Goal: Download file/media

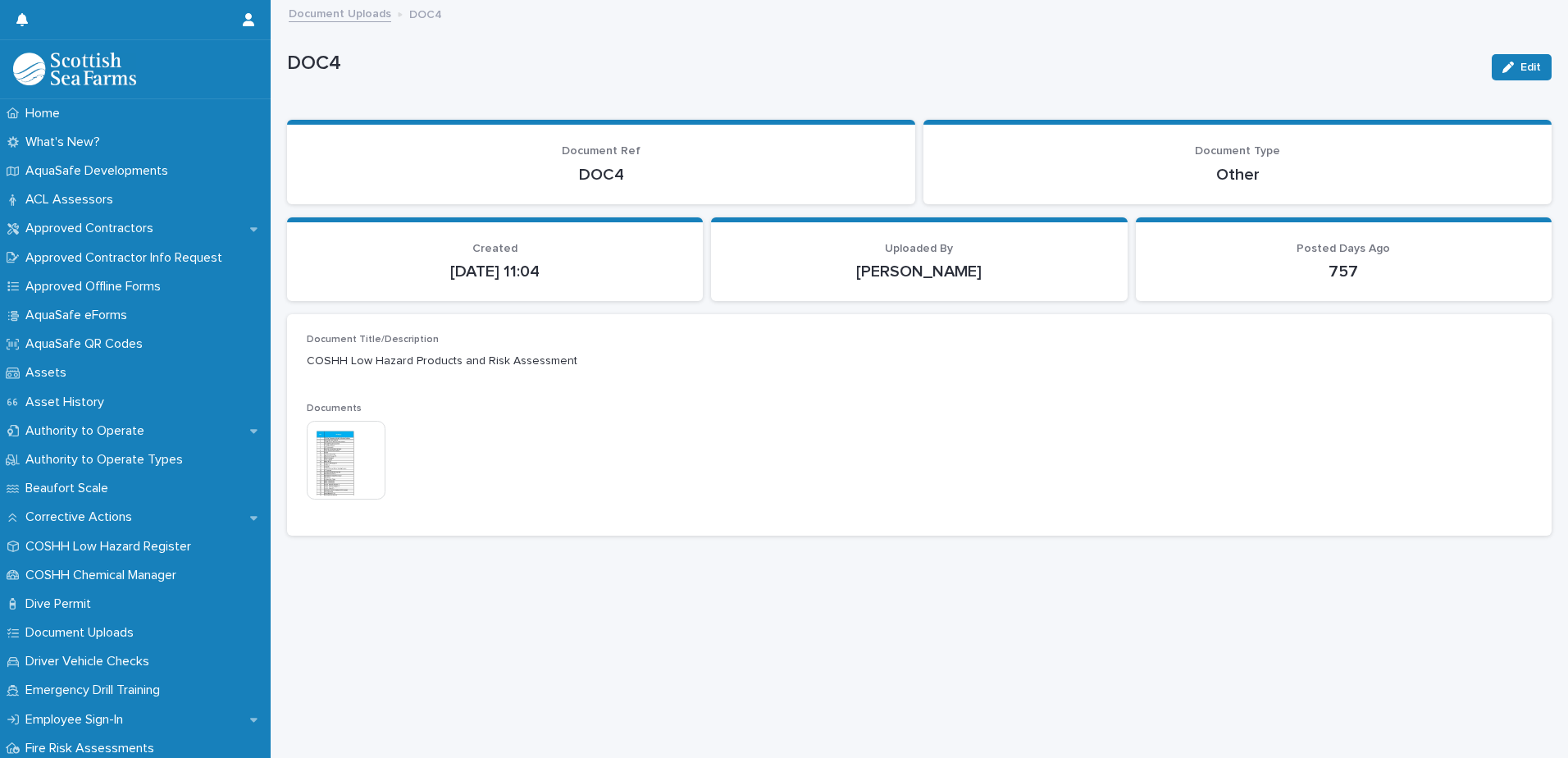
click at [513, 612] on div "Loading... Saving… Loading... Saving… DOC4 Edit DOC4 Edit Sorry, there was an e…" at bounding box center [919, 359] width 1281 height 716
click at [348, 466] on img at bounding box center [346, 460] width 79 height 79
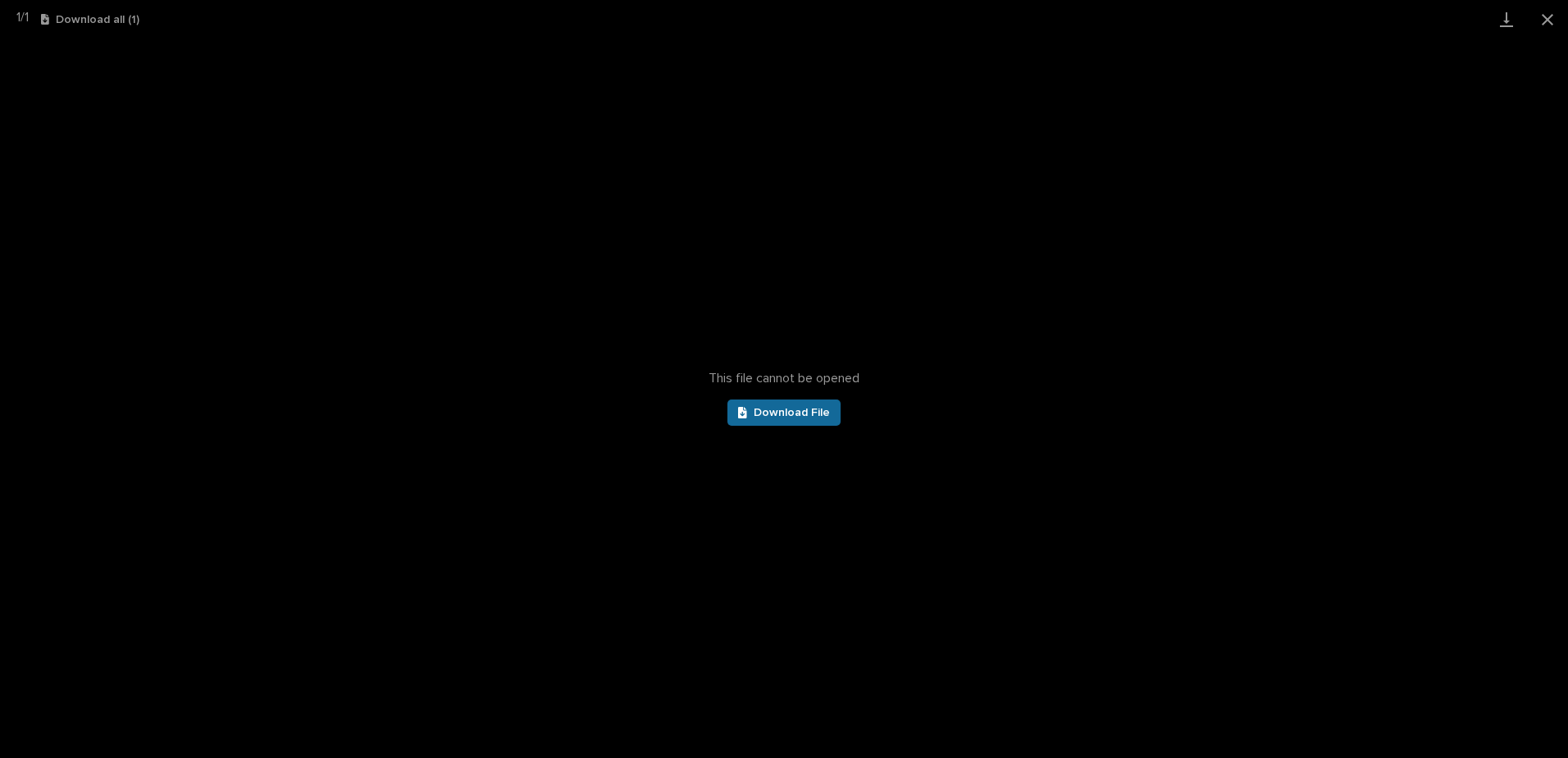
click at [795, 421] on link "Download File" at bounding box center [784, 412] width 113 height 26
click at [1540, 24] on button "Close gallery" at bounding box center [1548, 19] width 41 height 38
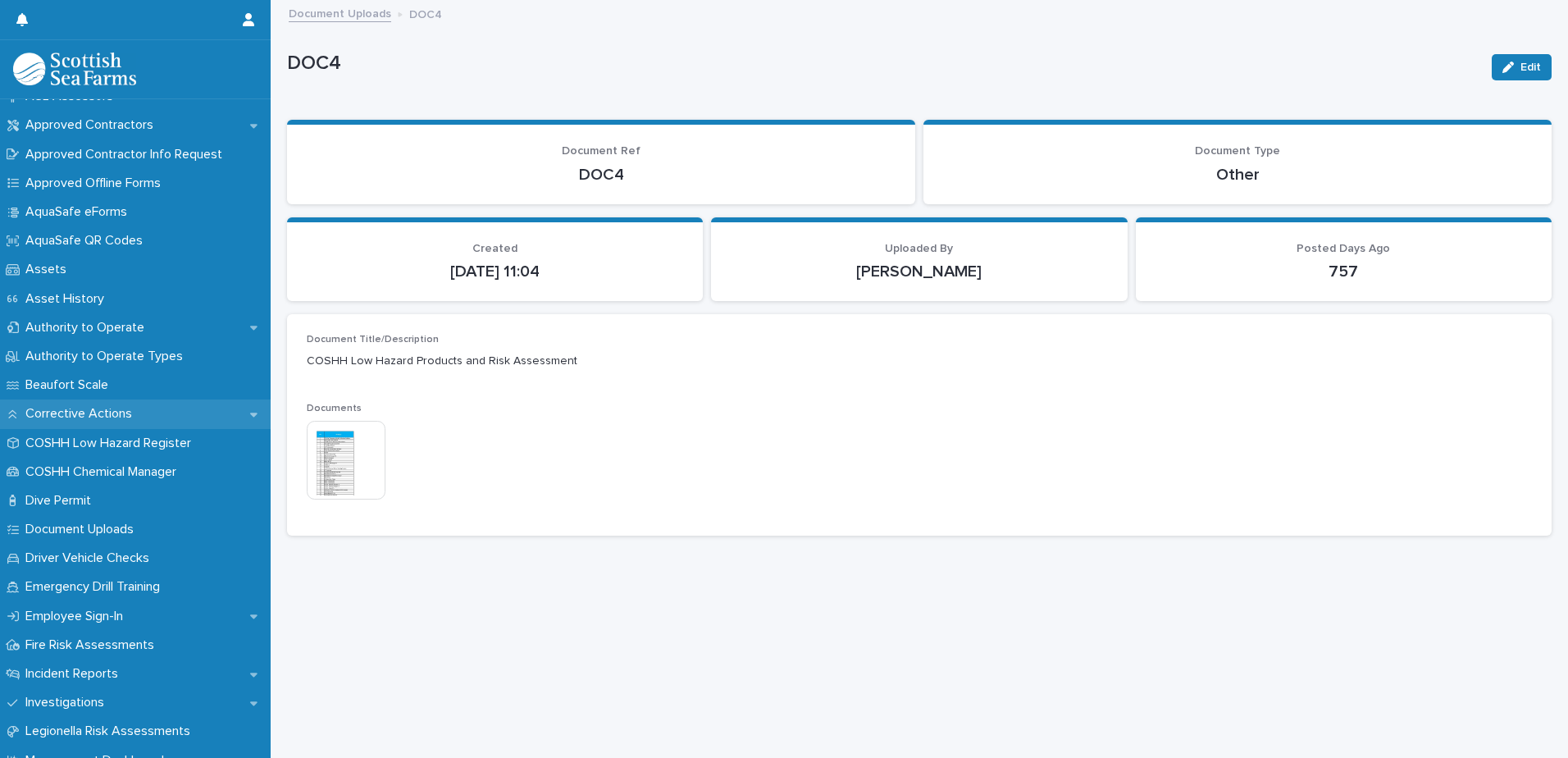
scroll to position [82, 0]
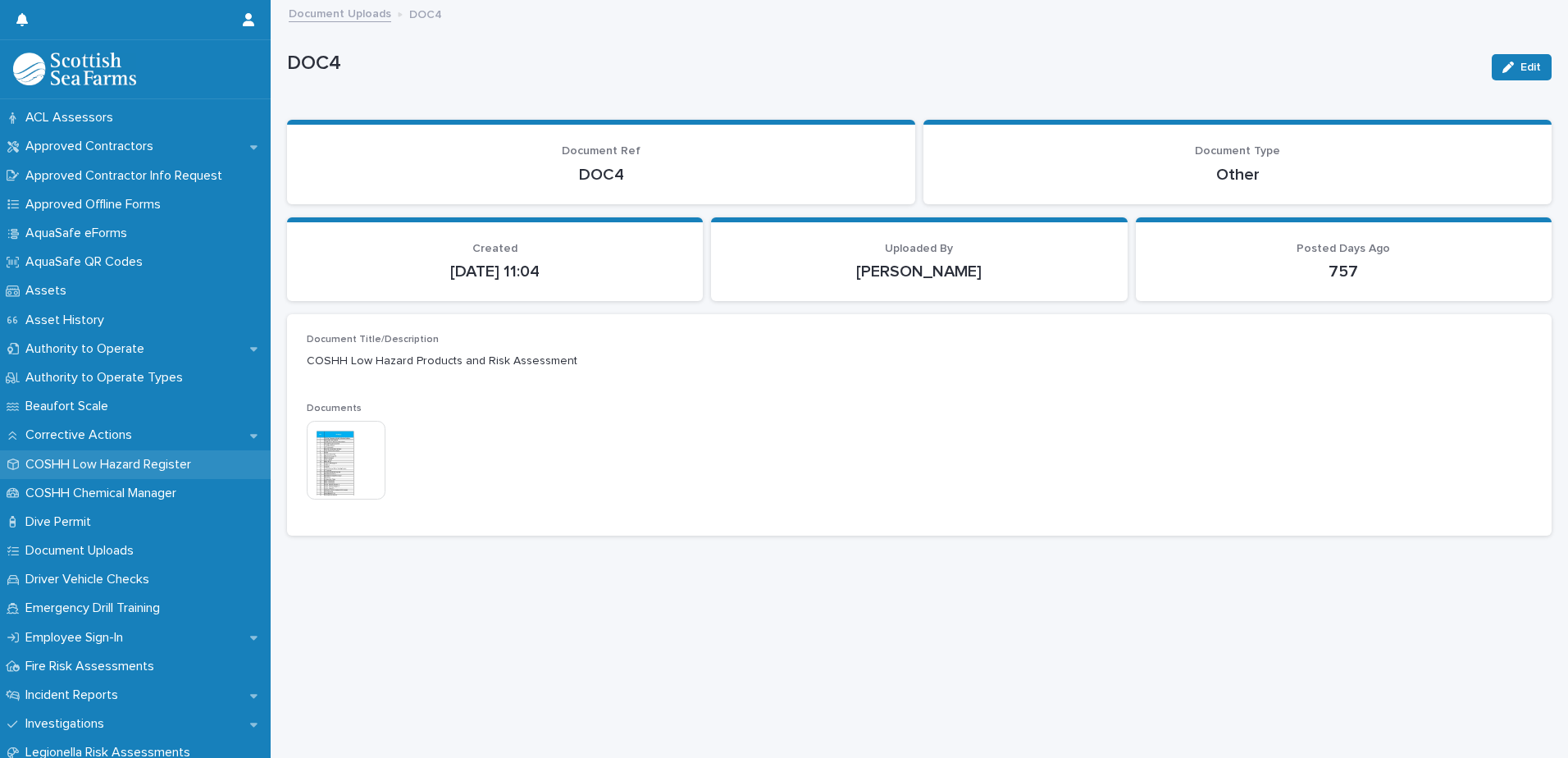
click at [114, 470] on p "COSHH Low Hazard Register" at bounding box center [111, 465] width 185 height 15
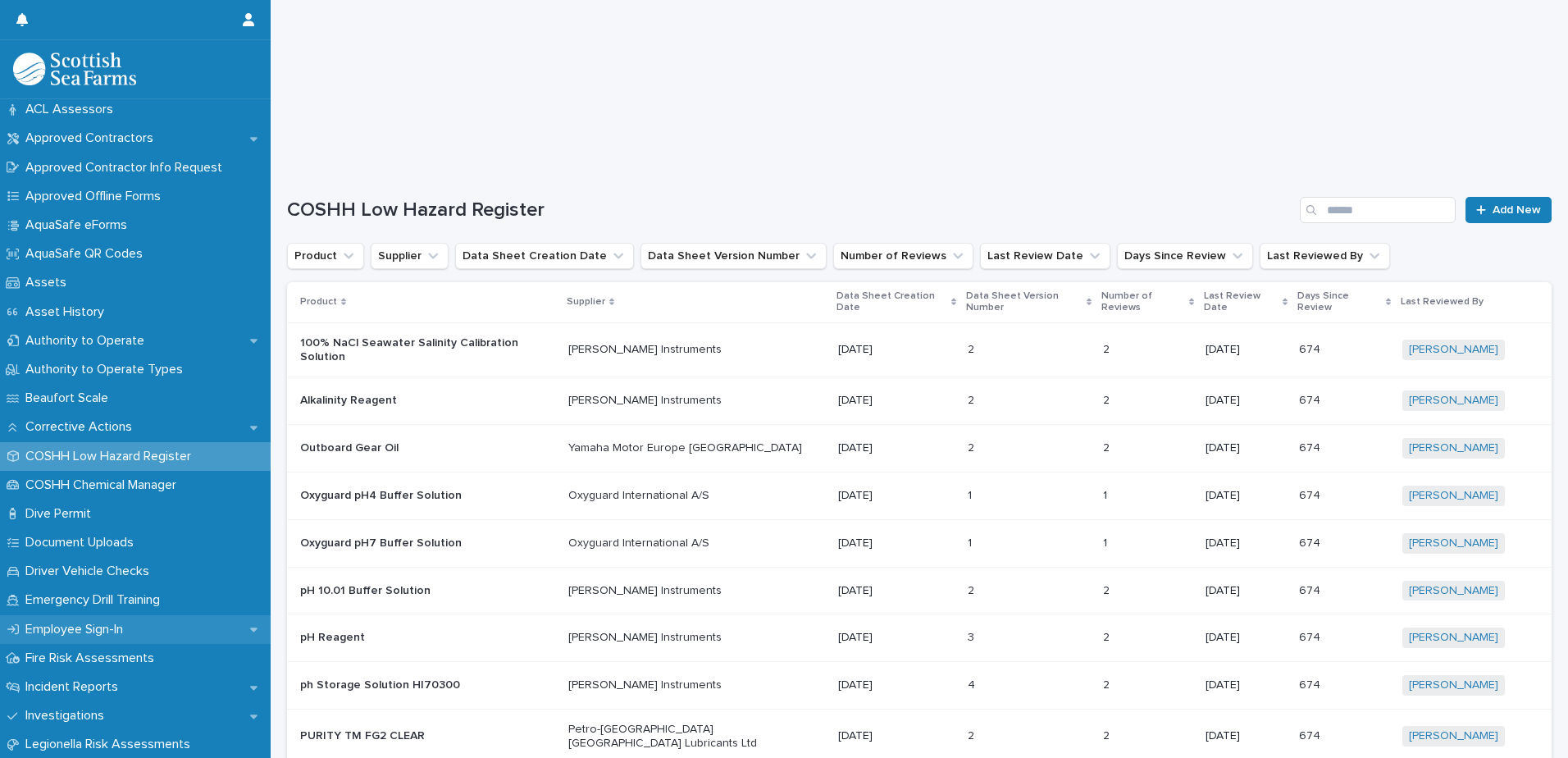
scroll to position [328, 0]
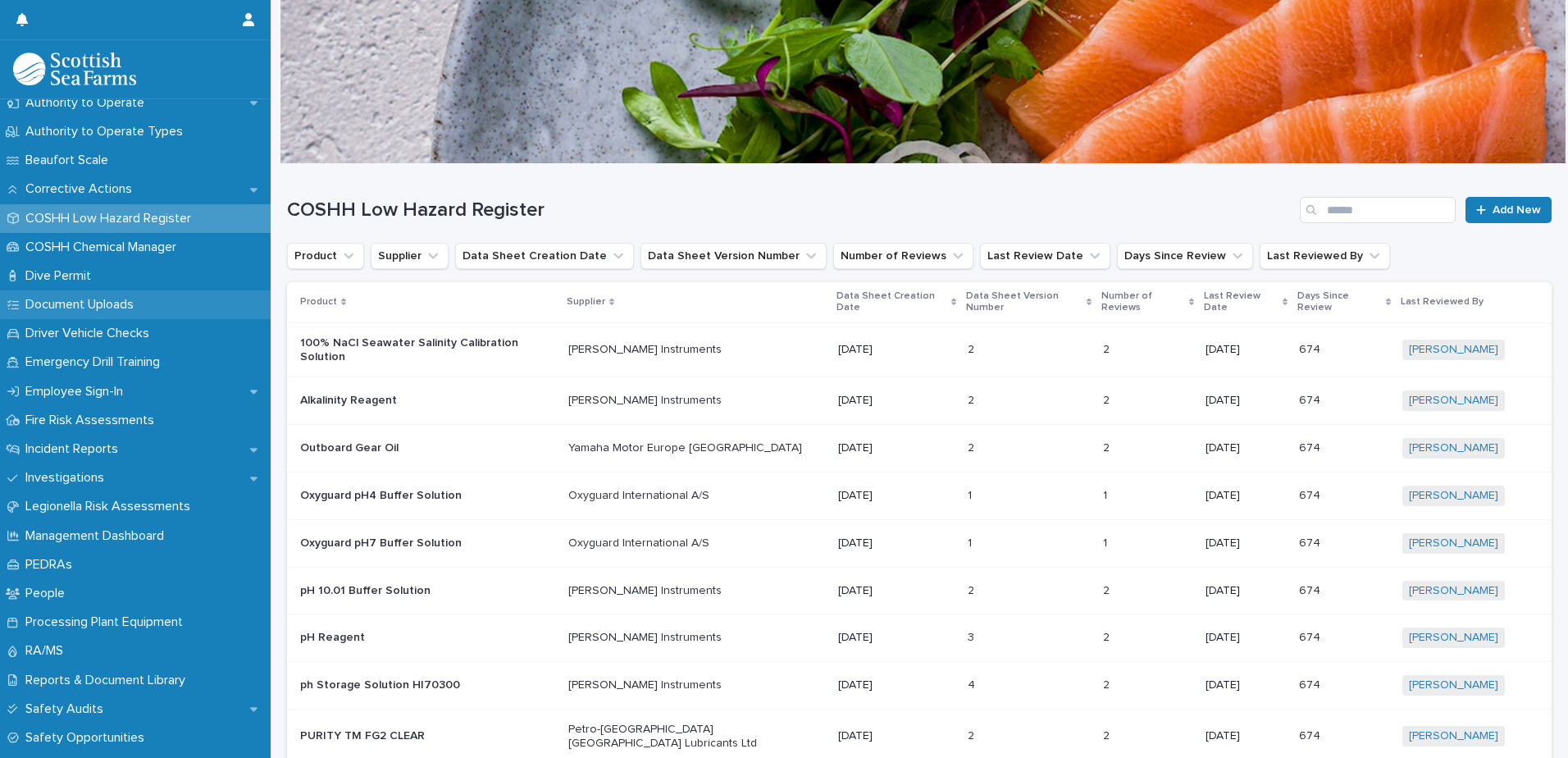
click at [91, 299] on p "Document Uploads" at bounding box center [82, 305] width 128 height 15
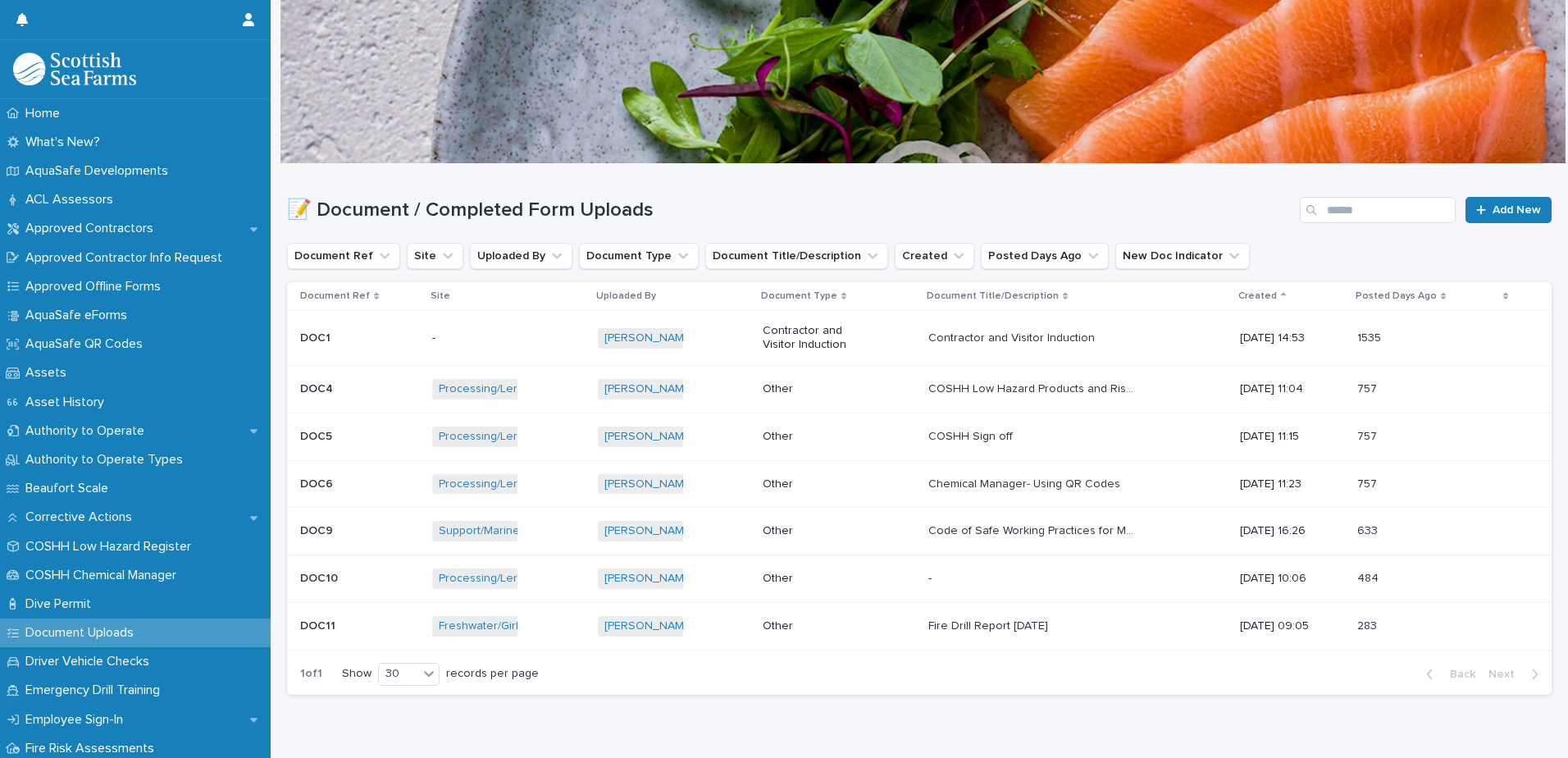
click at [826, 395] on p "Other" at bounding box center [814, 389] width 103 height 14
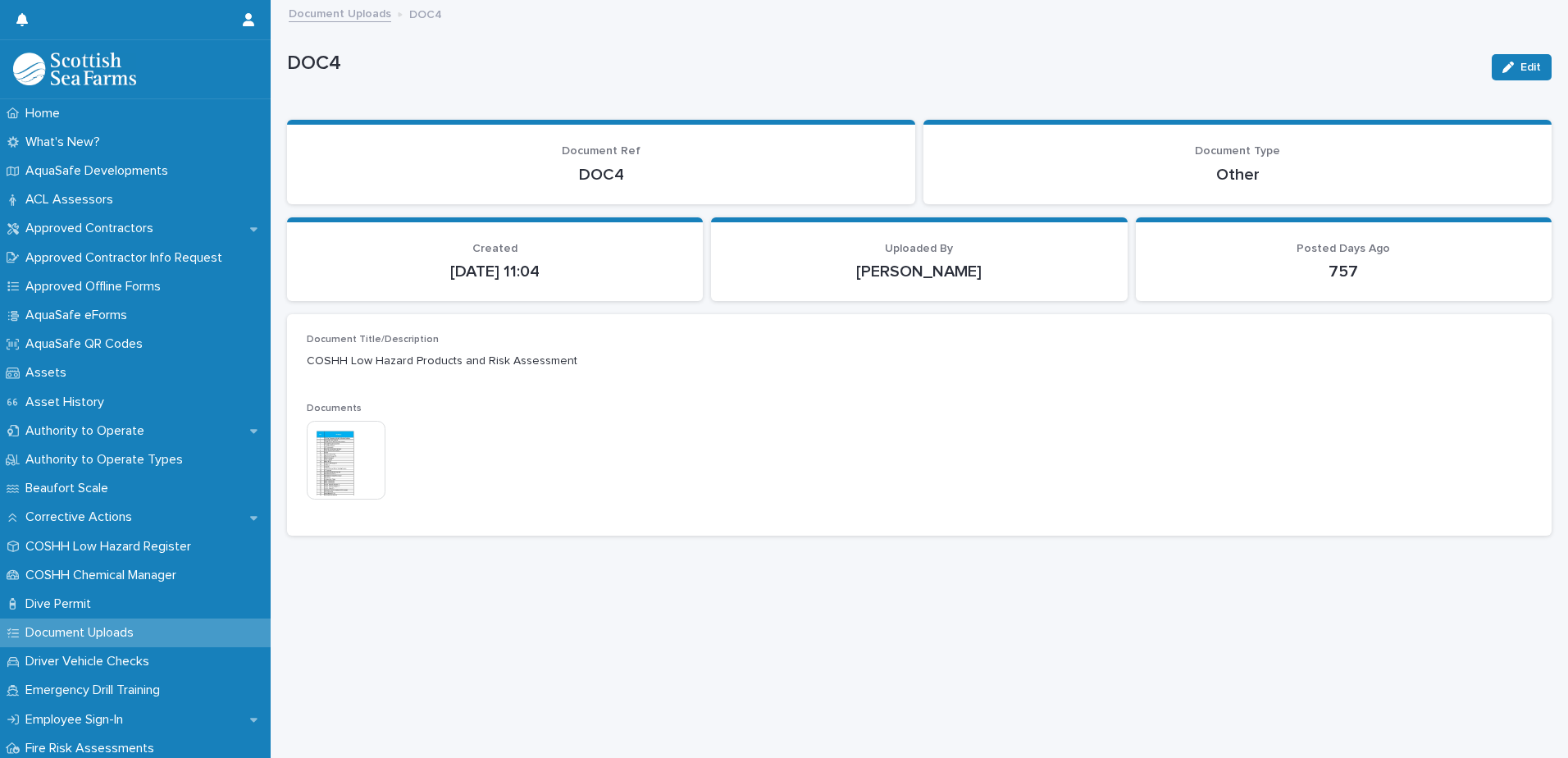
click at [367, 14] on link "Document Uploads" at bounding box center [340, 13] width 103 height 19
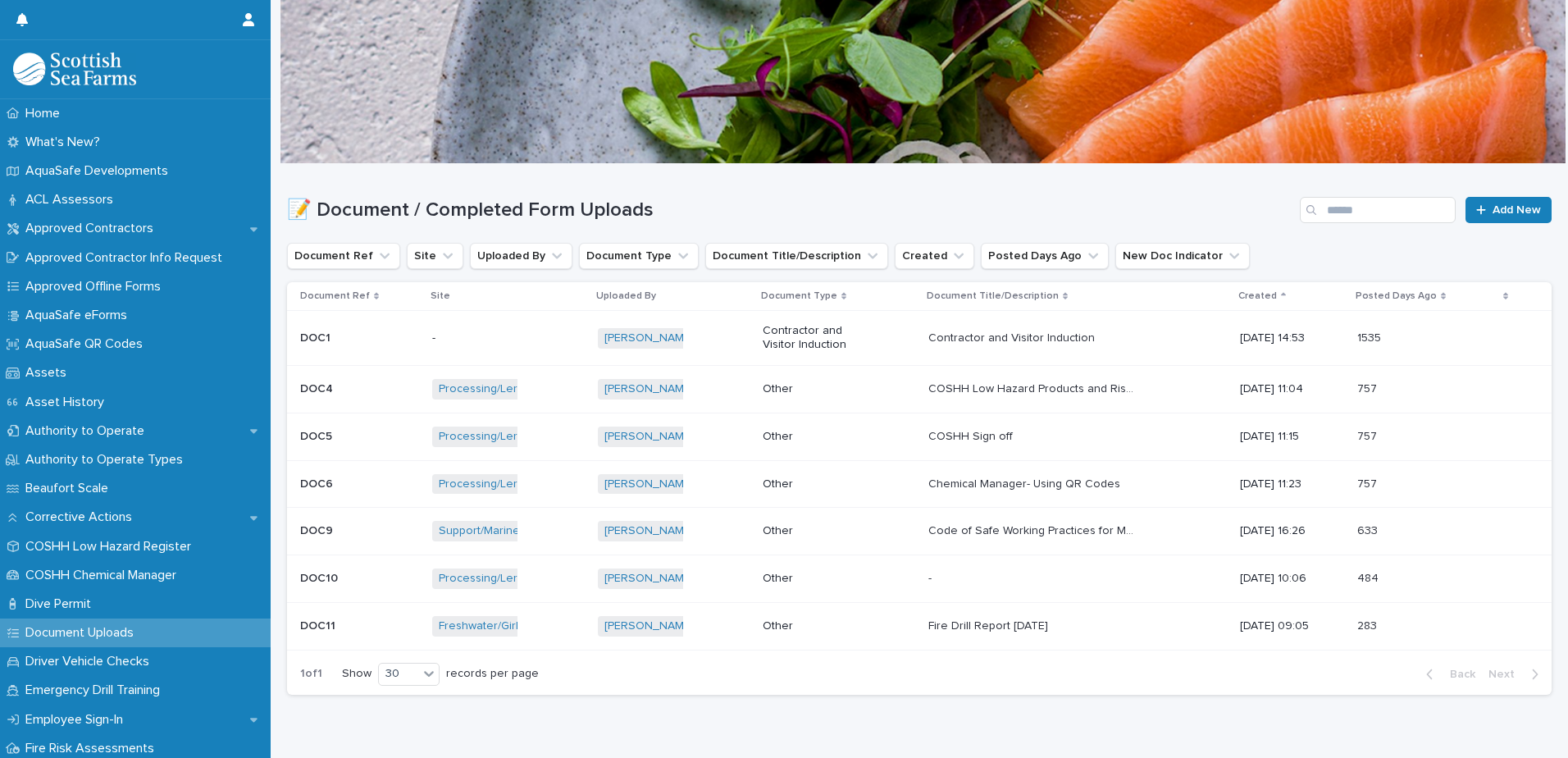
click at [832, 397] on div "Other" at bounding box center [839, 389] width 153 height 27
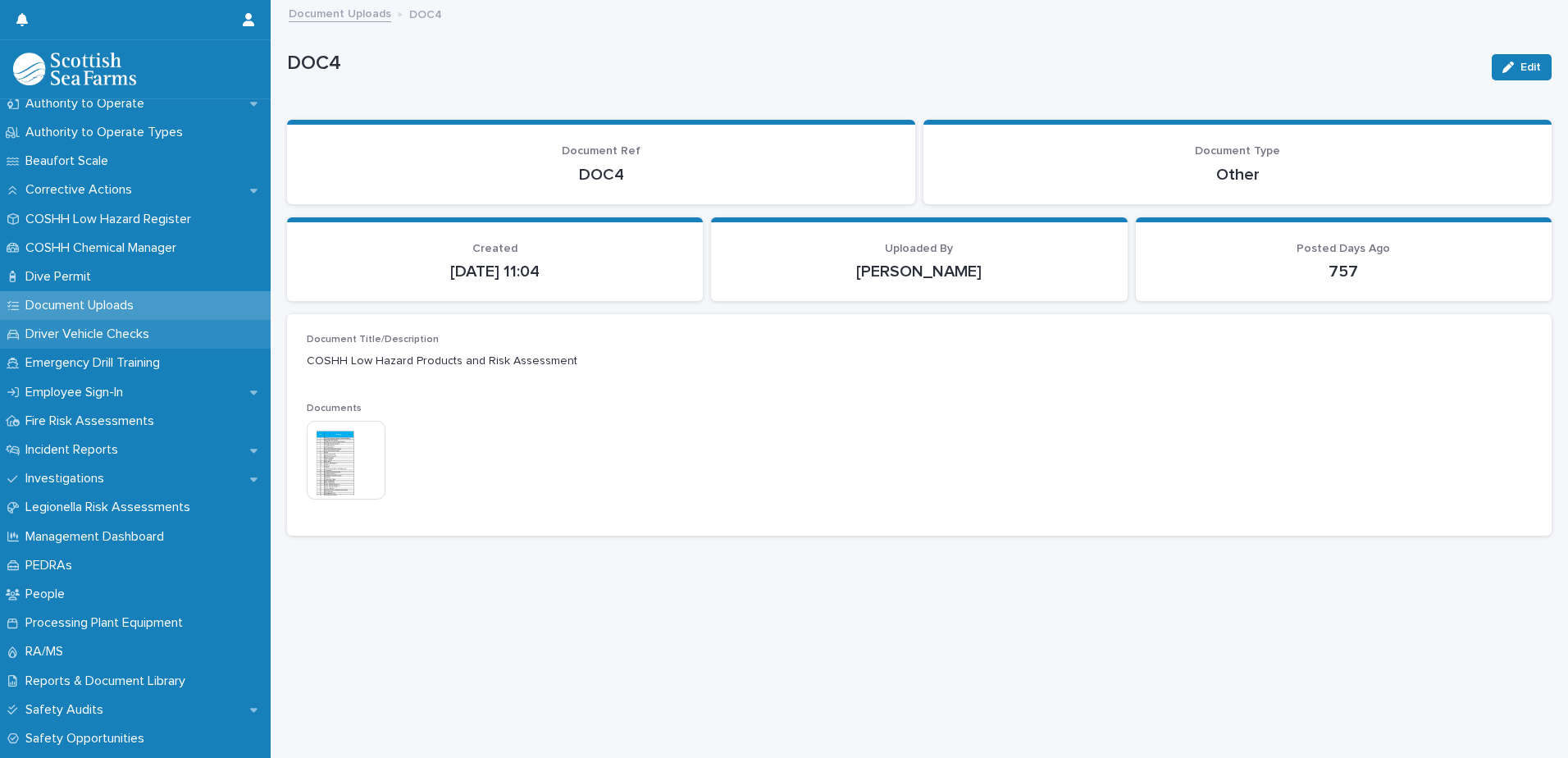
scroll to position [328, 0]
